Goal: Transaction & Acquisition: Purchase product/service

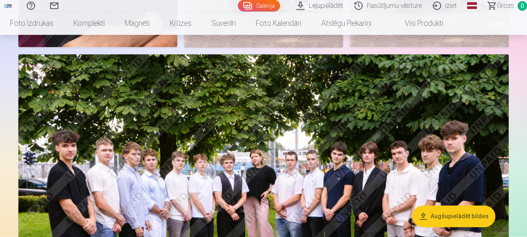
scroll to position [453, 0]
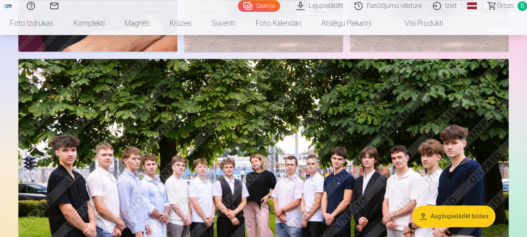
click at [456, 216] on button "Augšupielādēt bildes" at bounding box center [453, 217] width 83 height 22
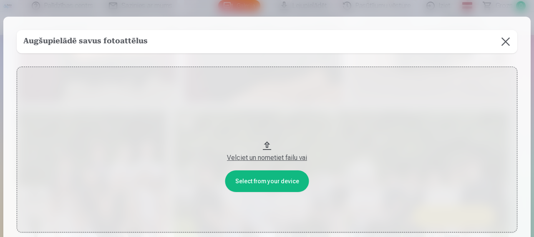
click at [500, 37] on button at bounding box center [505, 41] width 23 height 23
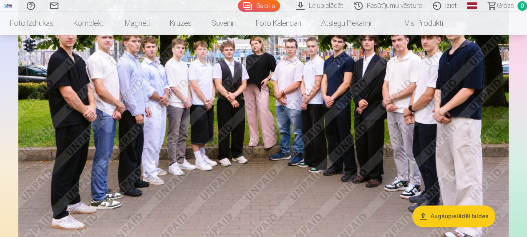
scroll to position [532, 0]
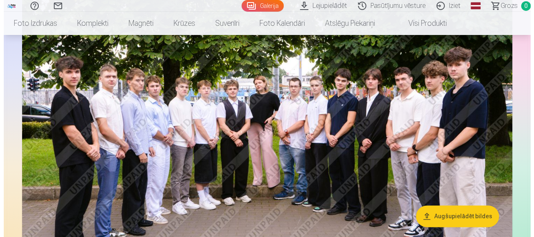
scroll to position [535, 0]
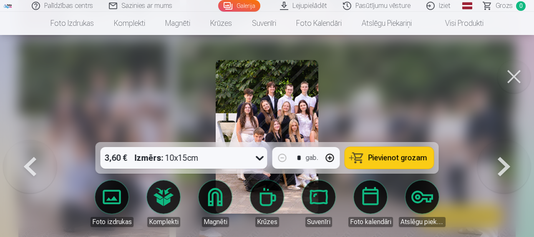
click at [502, 140] on button at bounding box center [503, 140] width 53 height 0
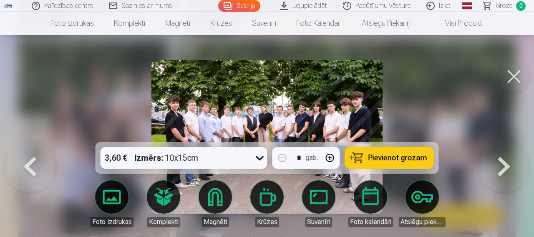
click at [29, 140] on button at bounding box center [29, 140] width 53 height 0
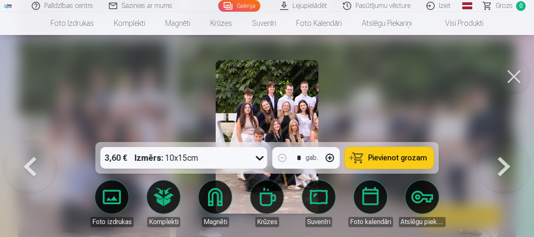
click at [29, 140] on button at bounding box center [29, 140] width 53 height 0
click at [507, 82] on button at bounding box center [513, 76] width 33 height 33
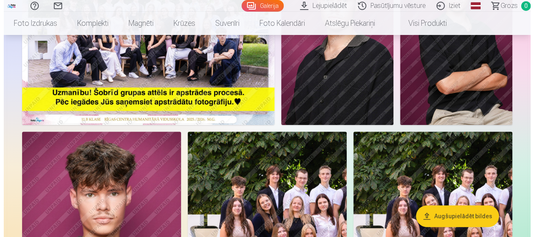
scroll to position [139, 0]
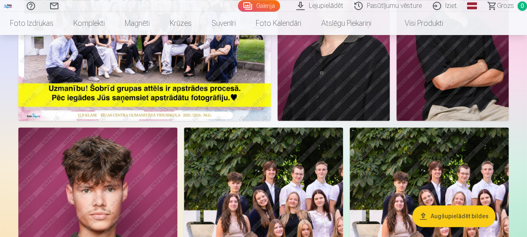
click at [192, 83] on img at bounding box center [144, 36] width 252 height 168
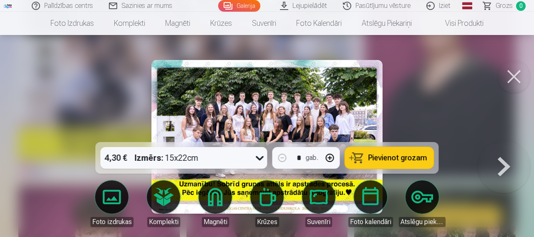
click at [259, 161] on icon at bounding box center [259, 157] width 13 height 13
click at [388, 159] on span "Pievienot grozam" at bounding box center [397, 158] width 59 height 8
click at [505, 140] on button at bounding box center [503, 140] width 53 height 0
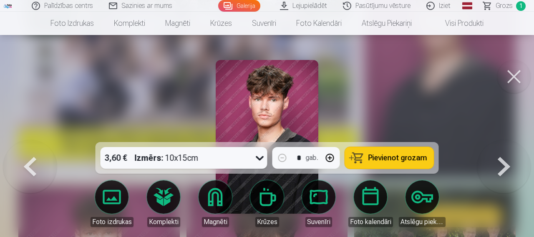
click at [505, 140] on button at bounding box center [503, 140] width 53 height 0
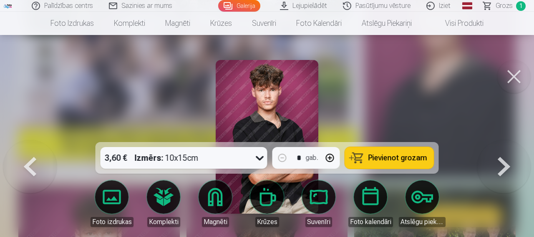
click at [32, 140] on button at bounding box center [29, 140] width 53 height 0
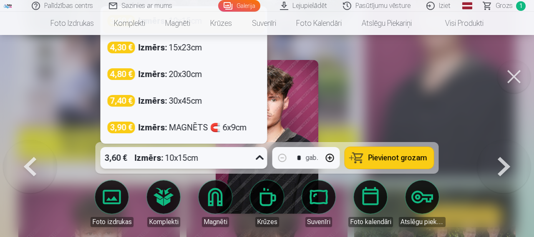
click at [258, 158] on icon at bounding box center [260, 158] width 8 height 5
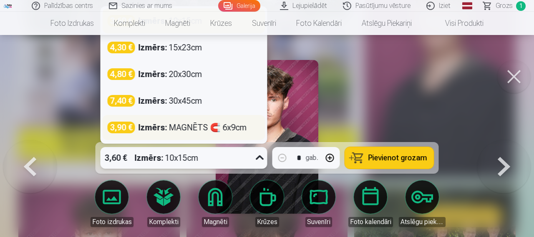
click at [245, 129] on div "Izmērs : MAGNĒTS 🧲 6x9cm" at bounding box center [192, 128] width 108 height 12
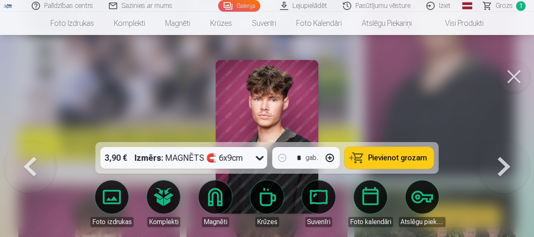
click at [405, 158] on span "Pievienot grozam" at bounding box center [397, 158] width 59 height 8
click at [507, 140] on button at bounding box center [503, 140] width 53 height 0
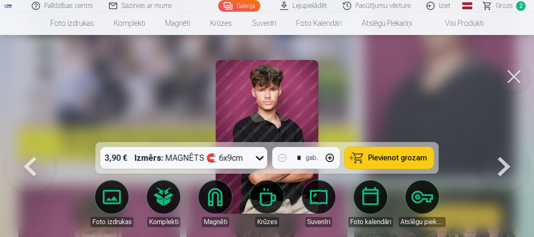
click at [257, 158] on icon at bounding box center [260, 158] width 8 height 5
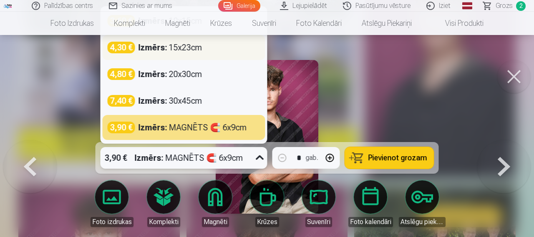
click at [242, 58] on div "4,30 € Izmērs : 15x23cm" at bounding box center [184, 47] width 163 height 25
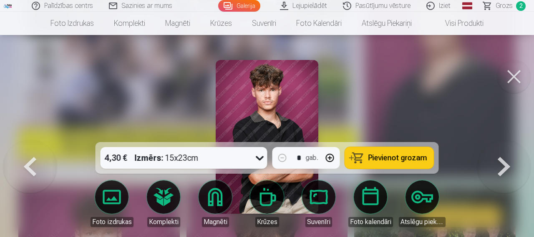
click at [330, 156] on button "button" at bounding box center [330, 158] width 20 height 20
click at [387, 160] on span "Pievienot grozam" at bounding box center [397, 158] width 59 height 8
type input "*"
click at [509, 140] on button at bounding box center [503, 140] width 53 height 0
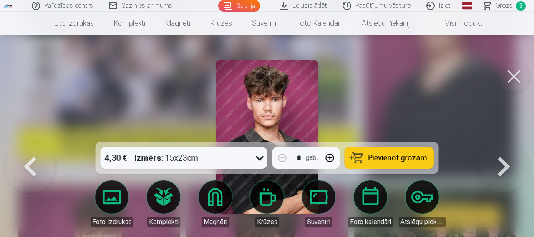
click at [27, 140] on button at bounding box center [29, 140] width 53 height 0
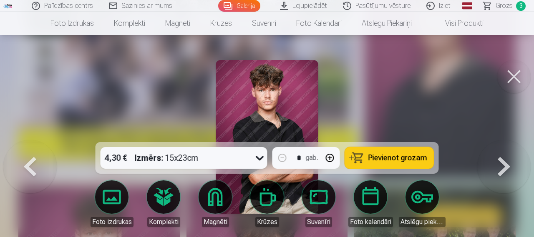
click at [27, 140] on button at bounding box center [29, 140] width 53 height 0
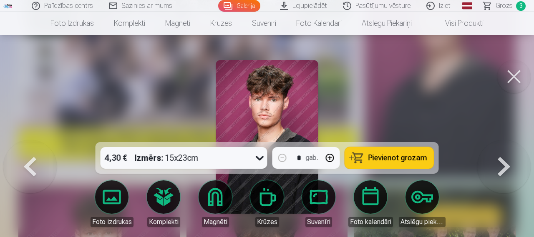
click at [506, 140] on button at bounding box center [503, 140] width 53 height 0
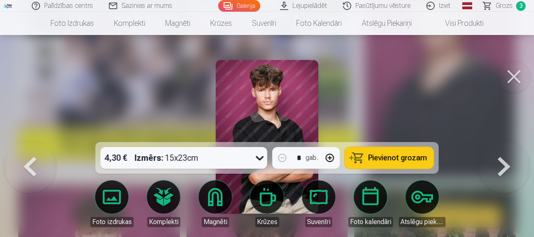
click at [506, 140] on button at bounding box center [503, 140] width 53 height 0
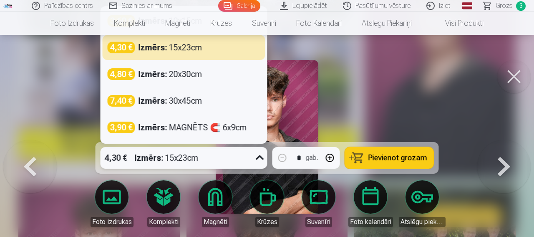
click at [257, 156] on icon at bounding box center [259, 157] width 13 height 13
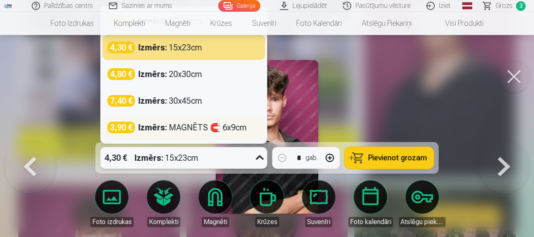
click at [229, 133] on div "Izmērs : MAGNĒTS 🧲 6x9cm" at bounding box center [192, 128] width 108 height 12
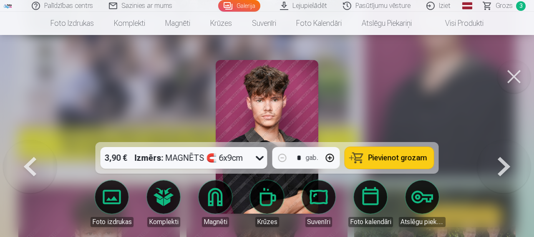
click at [382, 158] on span "Pievienot grozam" at bounding box center [397, 158] width 59 height 8
click at [503, 140] on button at bounding box center [503, 140] width 53 height 0
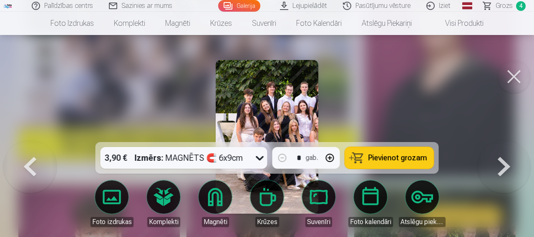
click at [503, 140] on button at bounding box center [503, 140] width 53 height 0
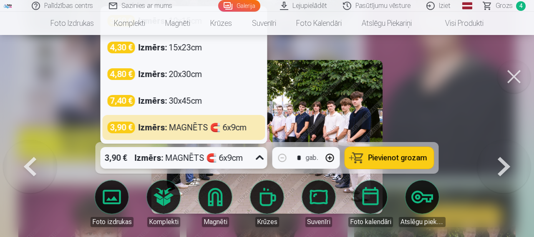
click at [259, 158] on icon at bounding box center [259, 157] width 13 height 13
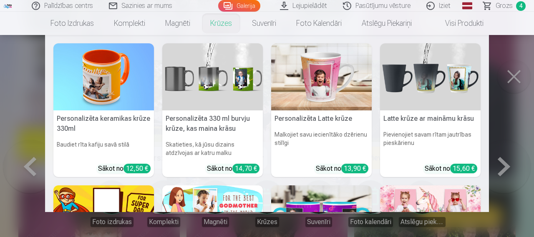
click at [497, 113] on nav "Personalizēta keramikas krūze 330ml Baudiet rīta kafiju savā stilā Sākot no 12,…" at bounding box center [267, 123] width 534 height 177
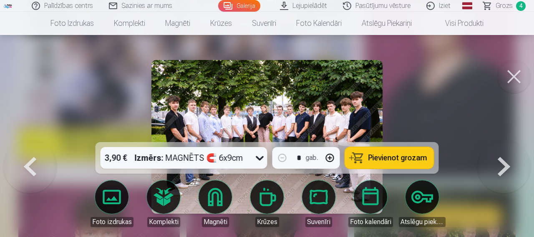
click at [259, 158] on icon at bounding box center [259, 157] width 13 height 13
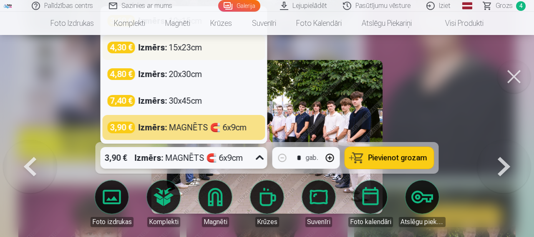
click at [222, 47] on div "4,30 € Izmērs : 15x23cm" at bounding box center [184, 48] width 153 height 12
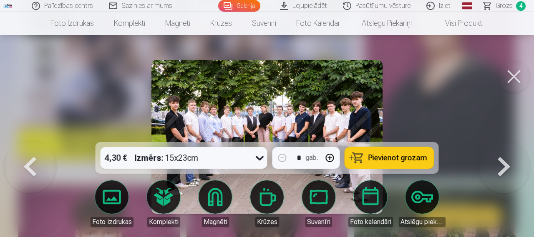
click at [392, 159] on span "Pievienot grozam" at bounding box center [397, 158] width 59 height 8
click at [510, 140] on button at bounding box center [503, 140] width 53 height 0
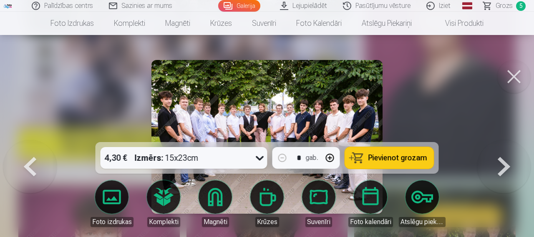
click at [31, 140] on button at bounding box center [29, 140] width 53 height 0
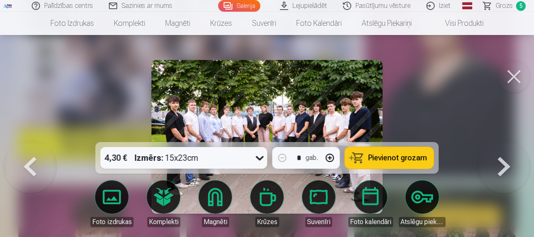
click at [506, 140] on button at bounding box center [503, 140] width 53 height 0
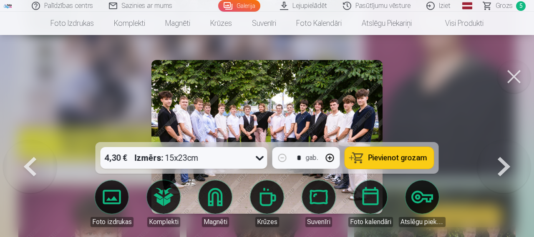
click at [385, 156] on span "Pievienot grozam" at bounding box center [397, 158] width 59 height 8
click at [502, 140] on button at bounding box center [503, 140] width 53 height 0
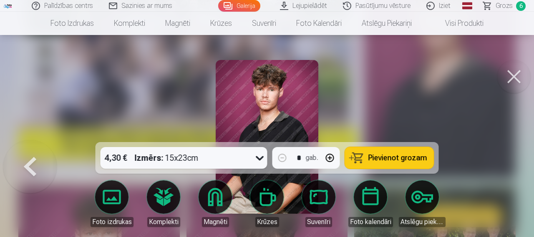
click at [502, 4] on span "Grozs" at bounding box center [503, 6] width 17 height 10
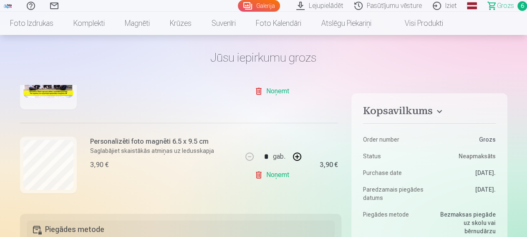
scroll to position [141, 0]
click at [269, 174] on link "Noņemt" at bounding box center [273, 173] width 38 height 17
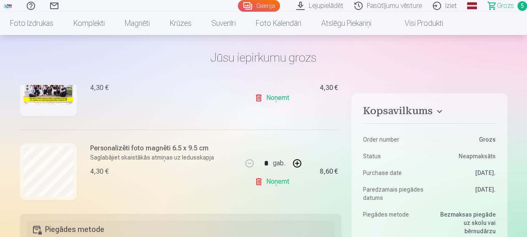
scroll to position [149, 0]
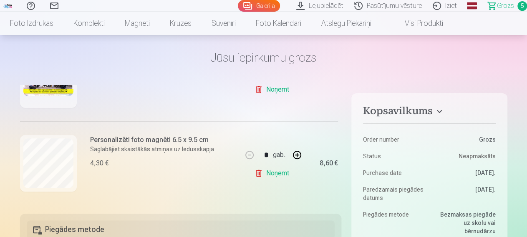
type input "*"
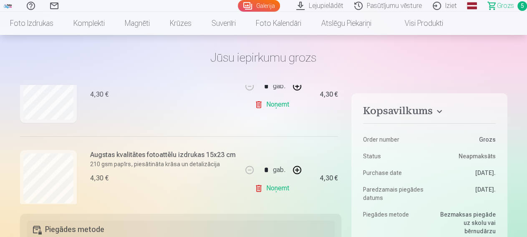
scroll to position [390, 0]
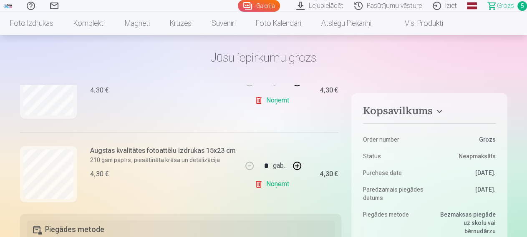
click at [262, 99] on link "Noņemt" at bounding box center [273, 100] width 38 height 17
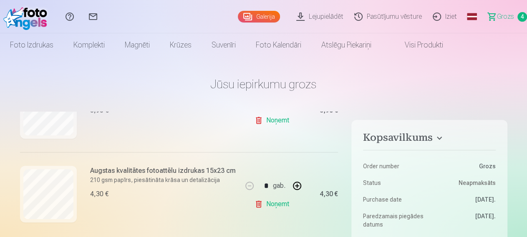
scroll to position [315, 0]
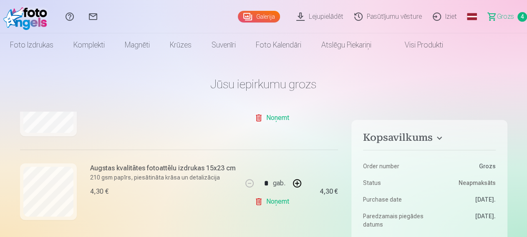
click at [302, 15] on link "Lejupielādēt" at bounding box center [321, 16] width 58 height 33
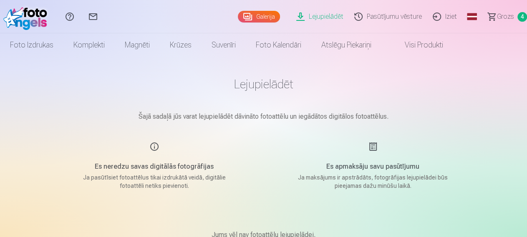
click at [480, 14] on link "Grozs 4" at bounding box center [503, 16] width 47 height 33
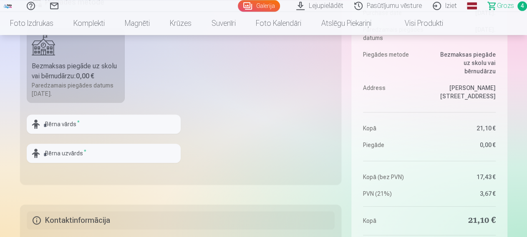
scroll to position [277, 0]
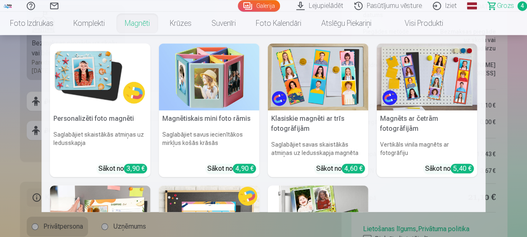
click at [0, 152] on nav "Personalizēti foto magnēti Saglabājiet skaistākās atmiņas uz ledusskapja Sākot …" at bounding box center [263, 123] width 527 height 177
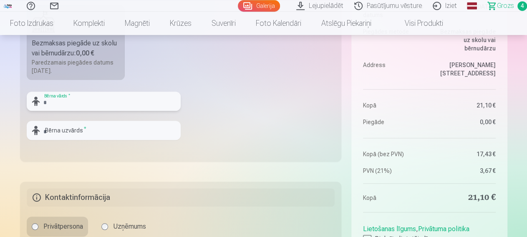
click at [75, 102] on input "text" at bounding box center [104, 101] width 154 height 19
type input "**********"
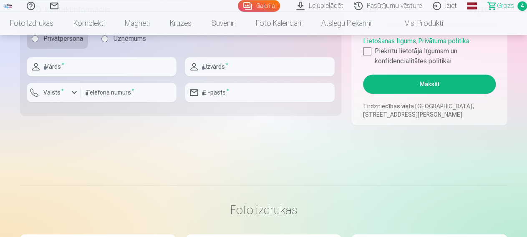
type input "*******"
click at [122, 68] on input "text" at bounding box center [102, 66] width 150 height 19
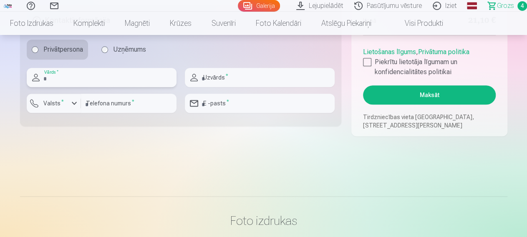
scroll to position [443, 0]
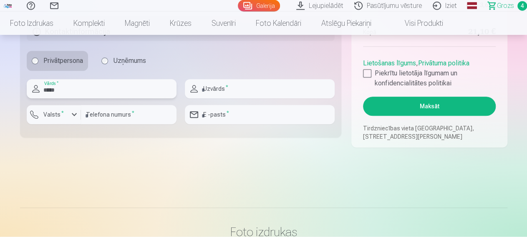
type input "*****"
type input "*******"
click at [114, 117] on input "number" at bounding box center [129, 115] width 96 height 19
type input "********"
click at [231, 117] on input "email" at bounding box center [260, 115] width 150 height 19
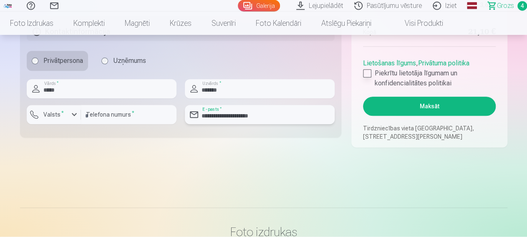
type input "**********"
click at [369, 75] on div at bounding box center [367, 74] width 8 height 8
click at [386, 111] on button "Maksāt" at bounding box center [429, 106] width 132 height 19
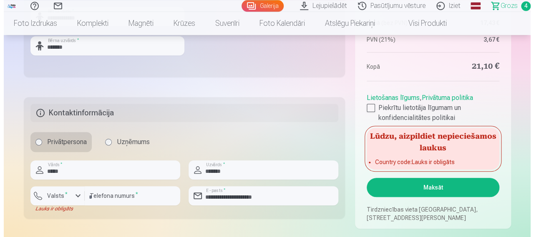
scroll to position [397, 0]
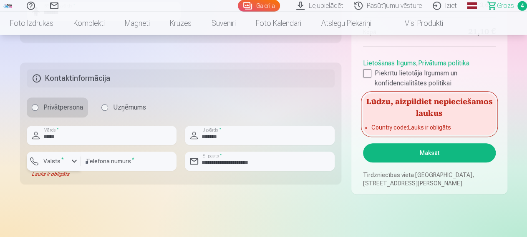
click at [73, 158] on div "button" at bounding box center [74, 161] width 10 height 10
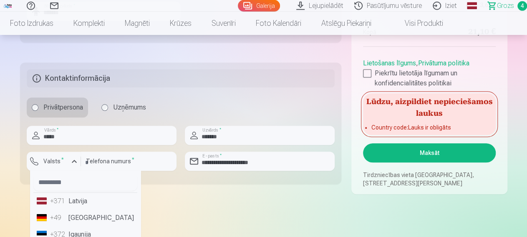
click at [80, 203] on li "+371 Latvija" at bounding box center [85, 201] width 104 height 17
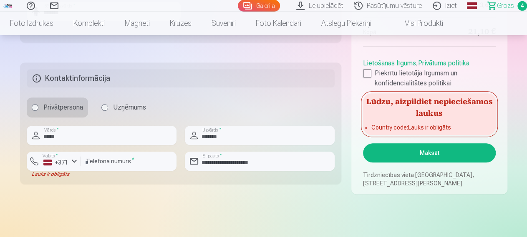
click at [419, 158] on button "Maksāt" at bounding box center [429, 152] width 132 height 19
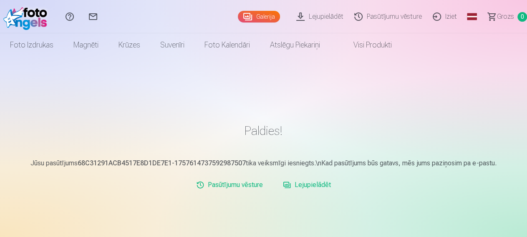
click at [302, 15] on link "Lejupielādēt" at bounding box center [321, 16] width 58 height 33
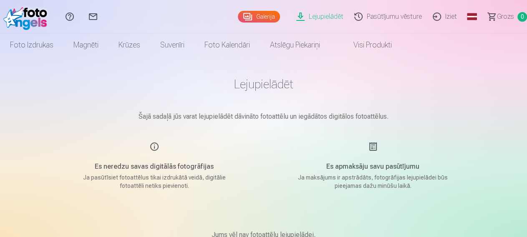
click at [301, 17] on link "Lejupielādēt" at bounding box center [321, 16] width 58 height 33
